Goal: Find specific page/section: Find specific page/section

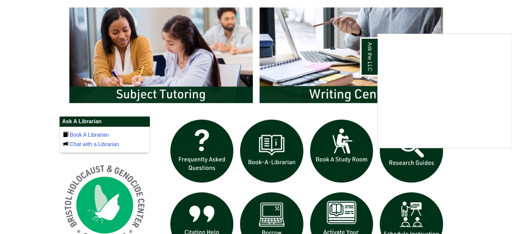
scroll to position [367, 0]
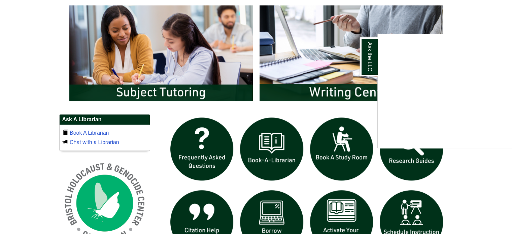
click at [460, 28] on div "Ask the LLC" at bounding box center [256, 117] width 512 height 234
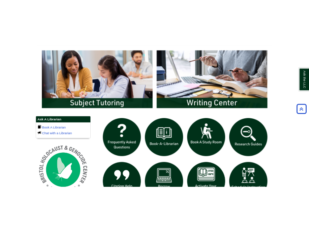
scroll to position [360, 0]
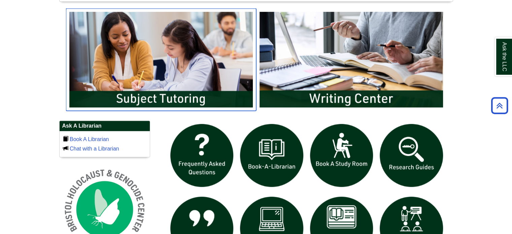
click at [217, 64] on img "slideshow" at bounding box center [161, 59] width 190 height 102
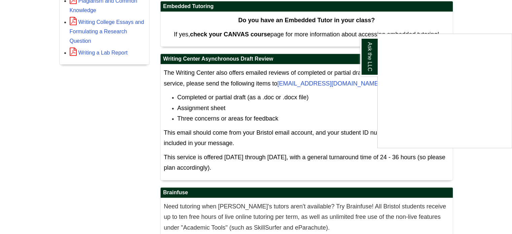
scroll to position [376, 0]
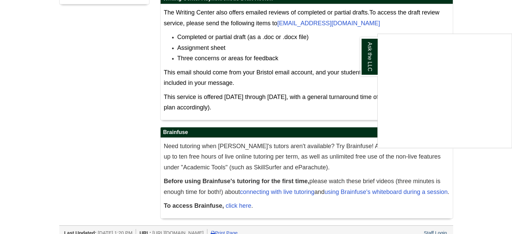
click at [481, 21] on div "Ask the LLC" at bounding box center [256, 117] width 512 height 234
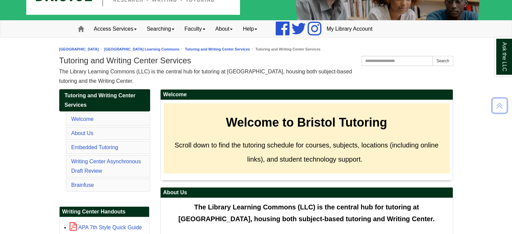
scroll to position [0, 0]
